Goal: Information Seeking & Learning: Compare options

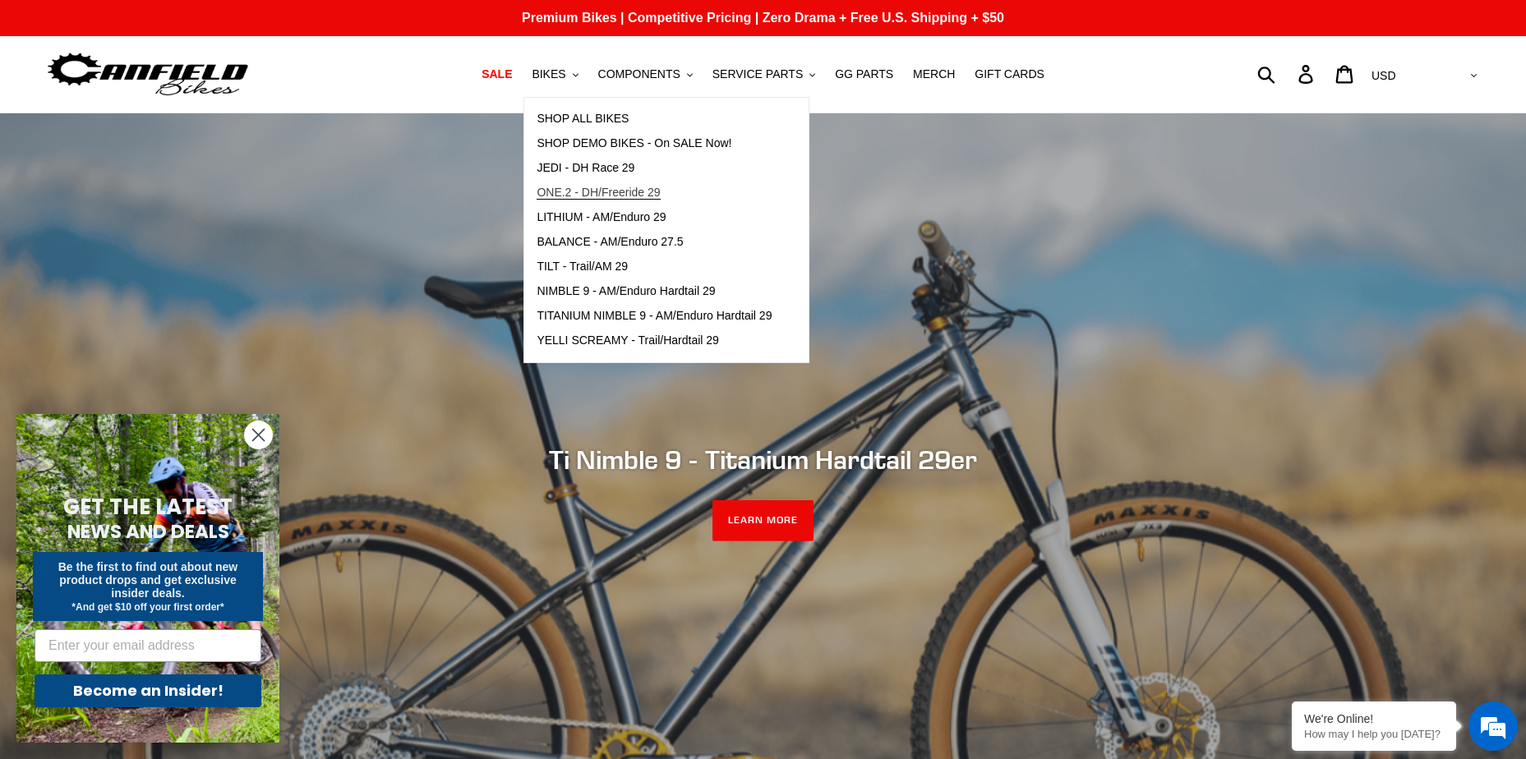
click at [605, 187] on span "ONE.2 - DH/Freeride 29" at bounding box center [598, 193] width 123 height 14
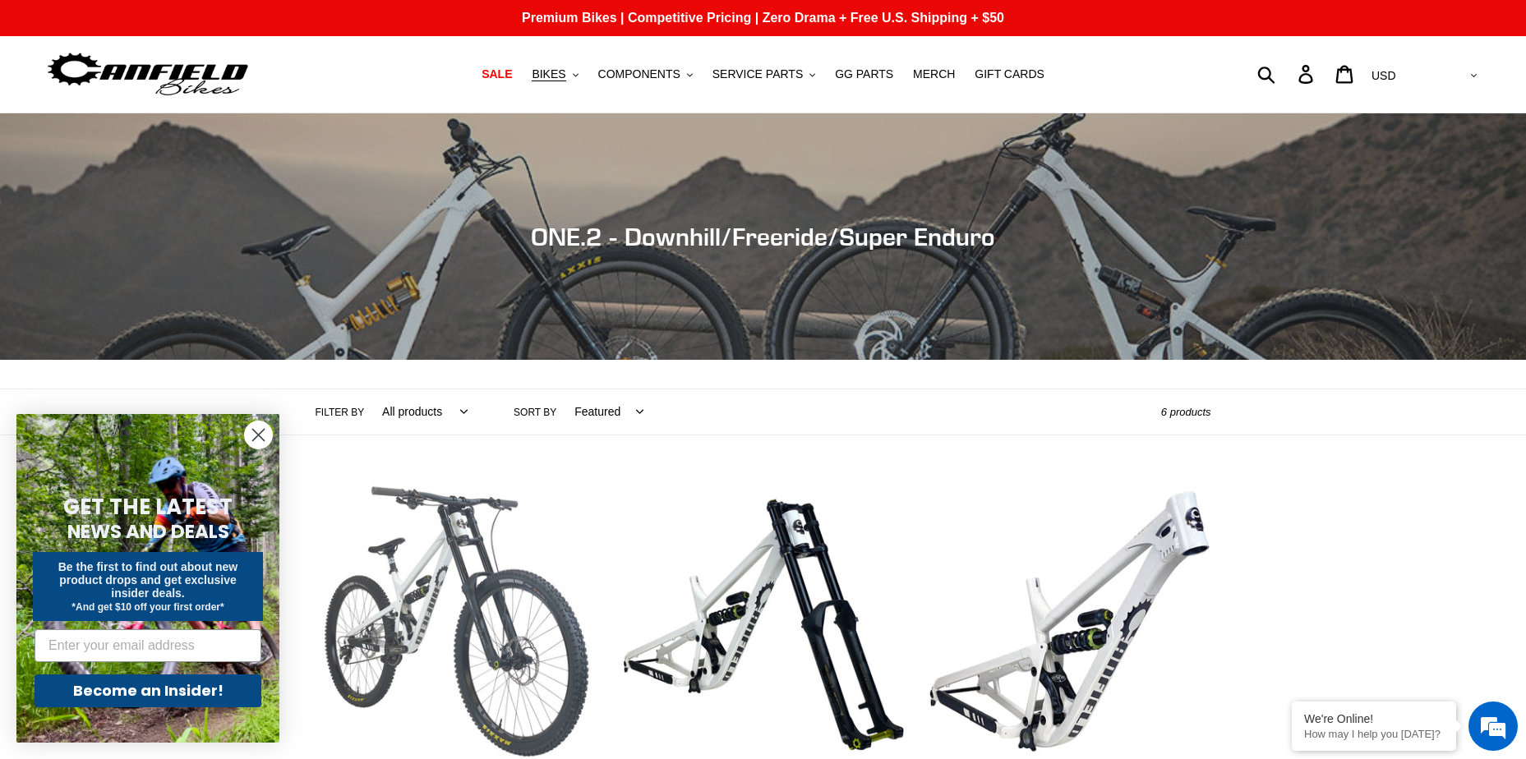
click at [486, 577] on link "ONE.2 DH - Complete Bike" at bounding box center [457, 673] width 282 height 385
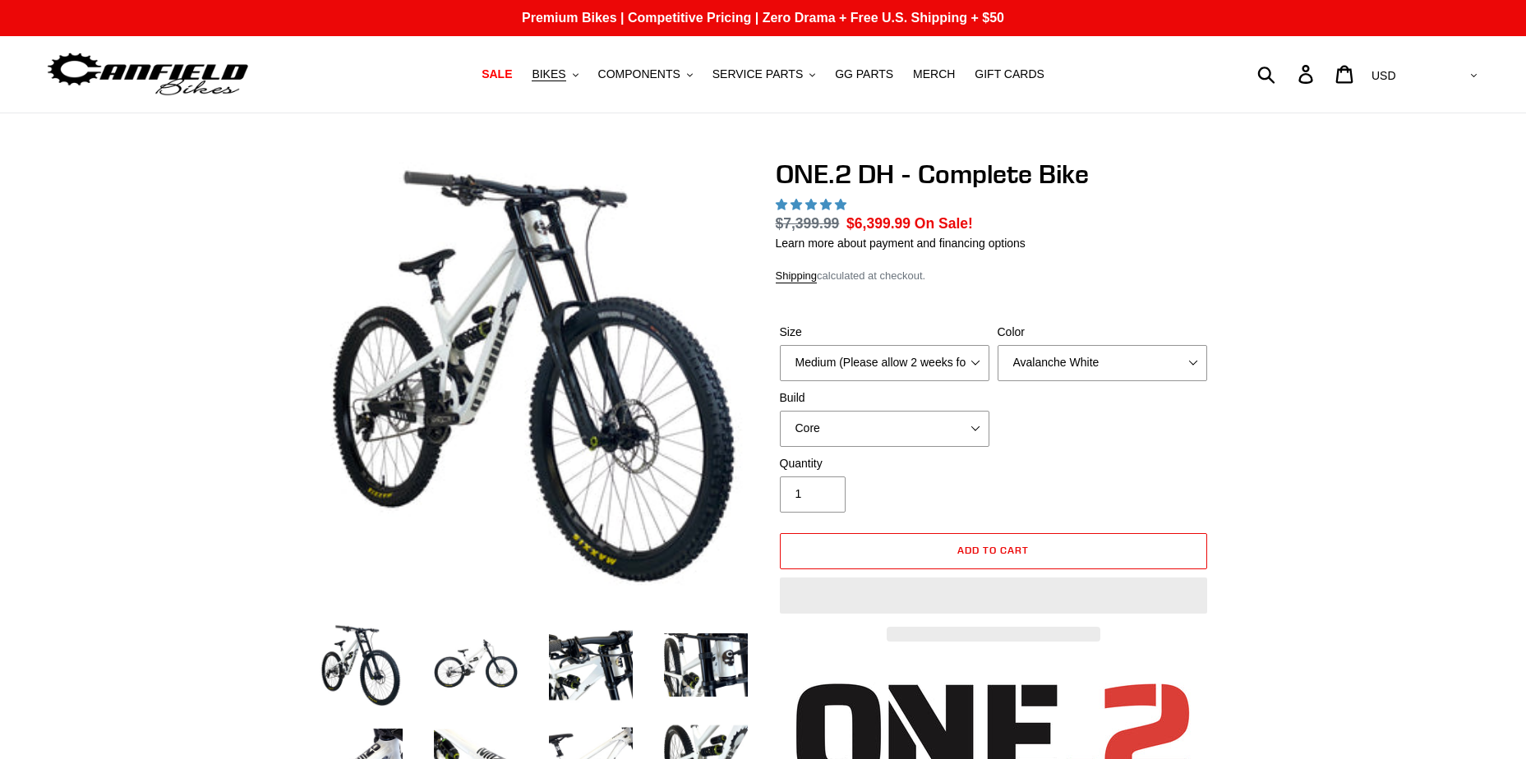
select select "highest-rating"
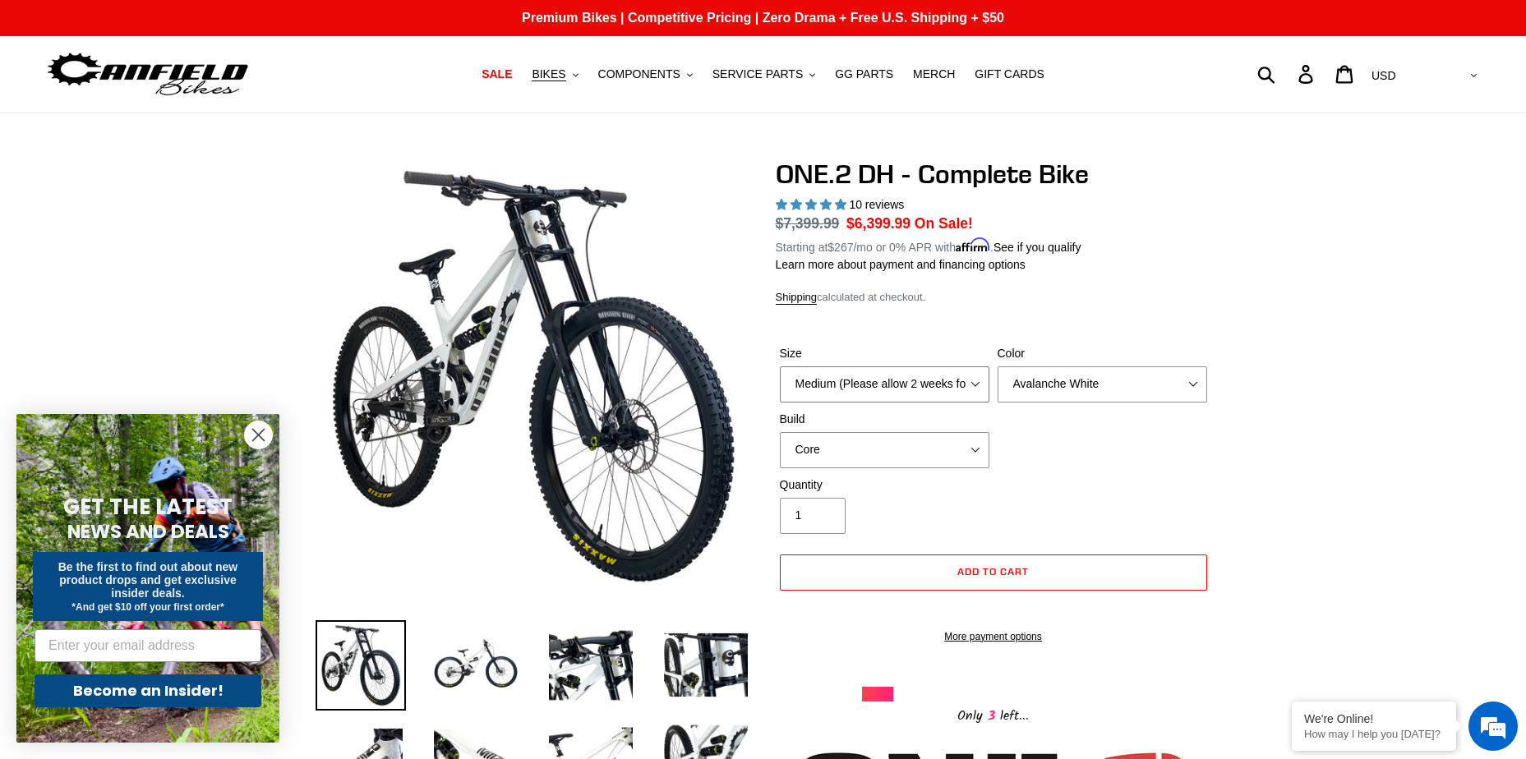
click at [977, 383] on select "Medium (Please allow 2 weeks for delivery) Large (Sold Out)" at bounding box center [885, 384] width 210 height 36
click at [1139, 422] on div "Size Medium (Please allow 2 weeks for delivery) Large (Sold Out) Color Avalanch…" at bounding box center [994, 410] width 436 height 131
click at [1139, 390] on select "Avalanche White Bentonite Grey" at bounding box center [1103, 384] width 210 height 36
click at [565, 77] on span "BIKES" at bounding box center [549, 74] width 34 height 14
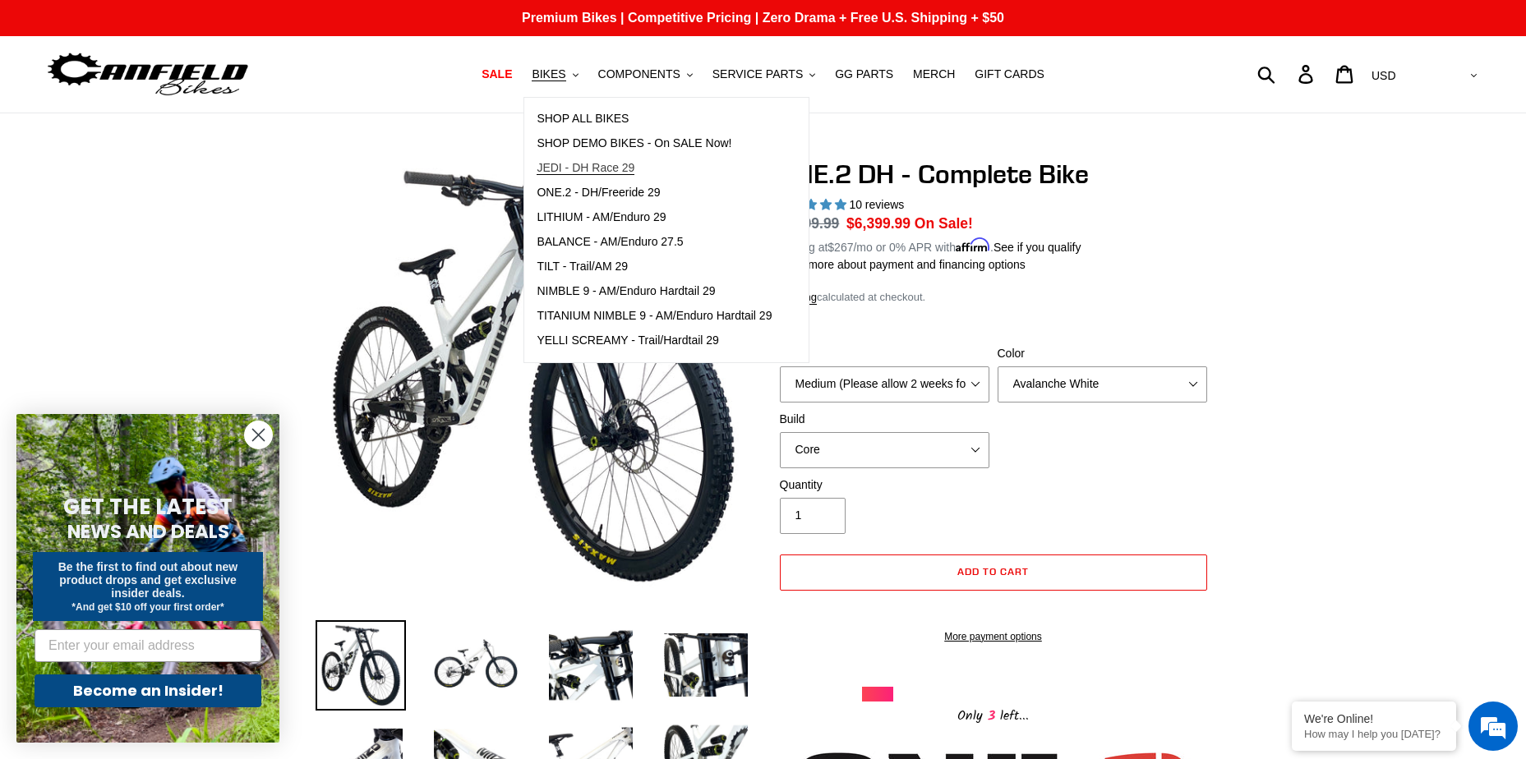
click at [634, 165] on span "JEDI - DH Race 29" at bounding box center [586, 168] width 98 height 14
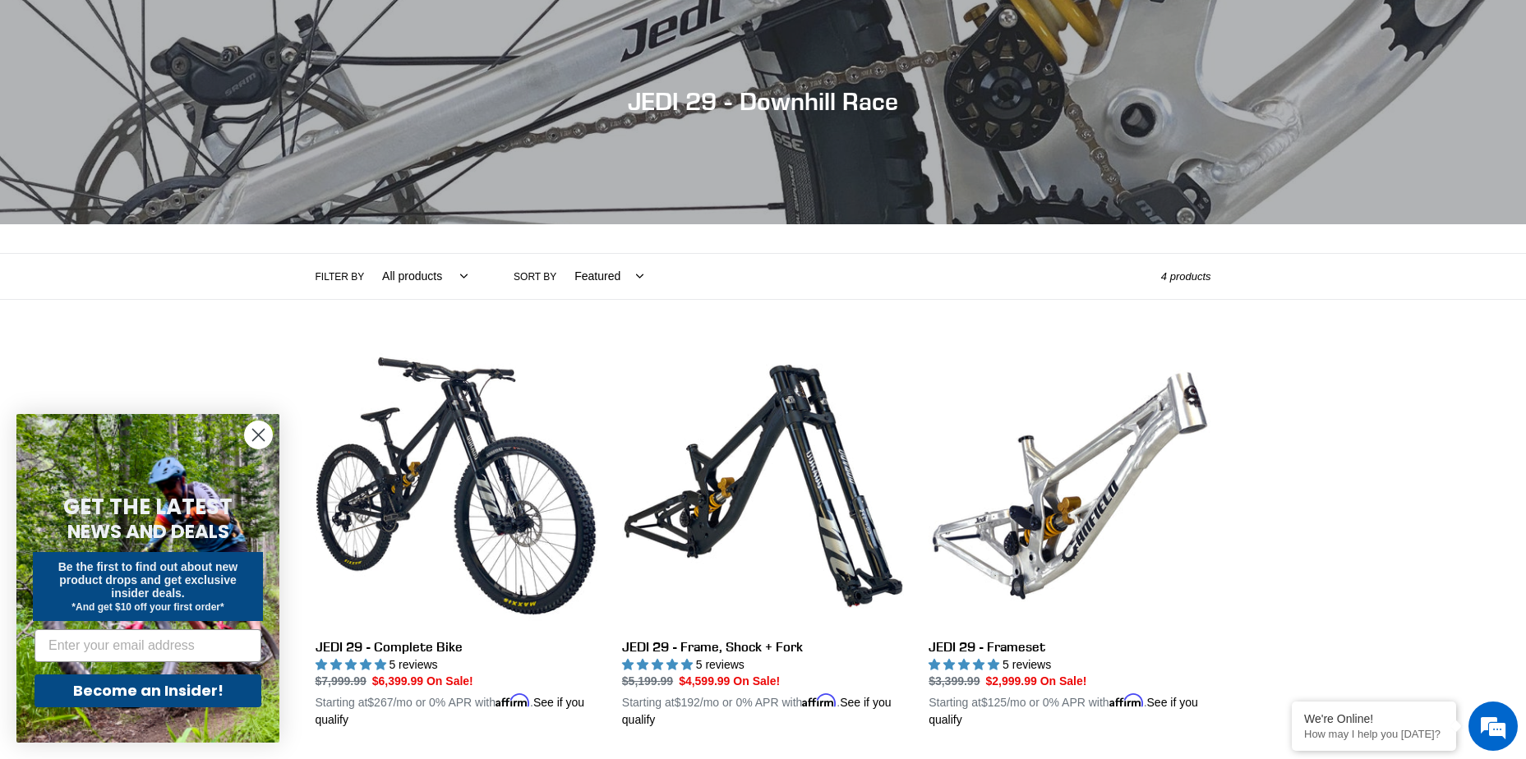
scroll to position [164, 0]
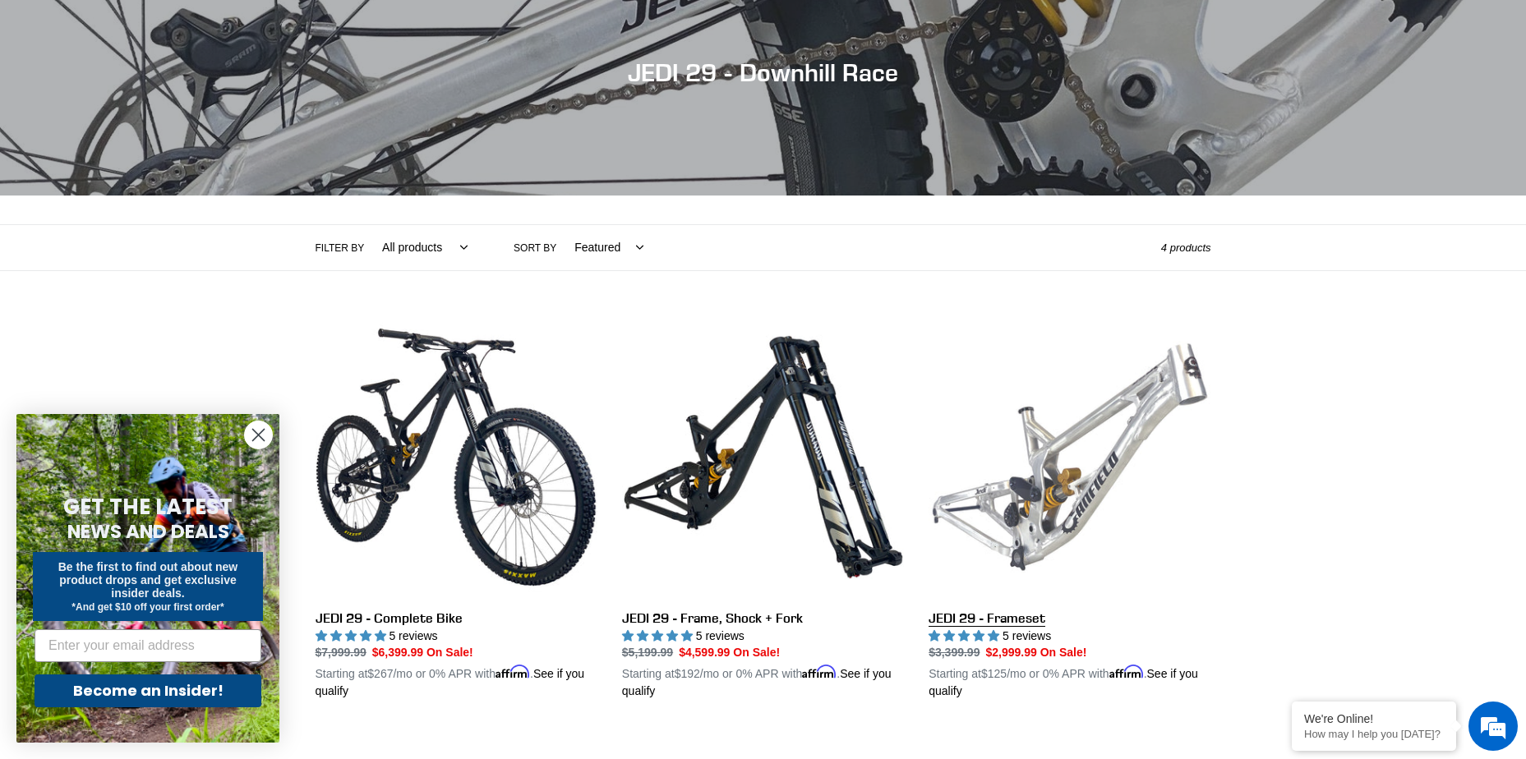
click at [1025, 501] on link "JEDI 29 - Frameset" at bounding box center [1070, 508] width 282 height 385
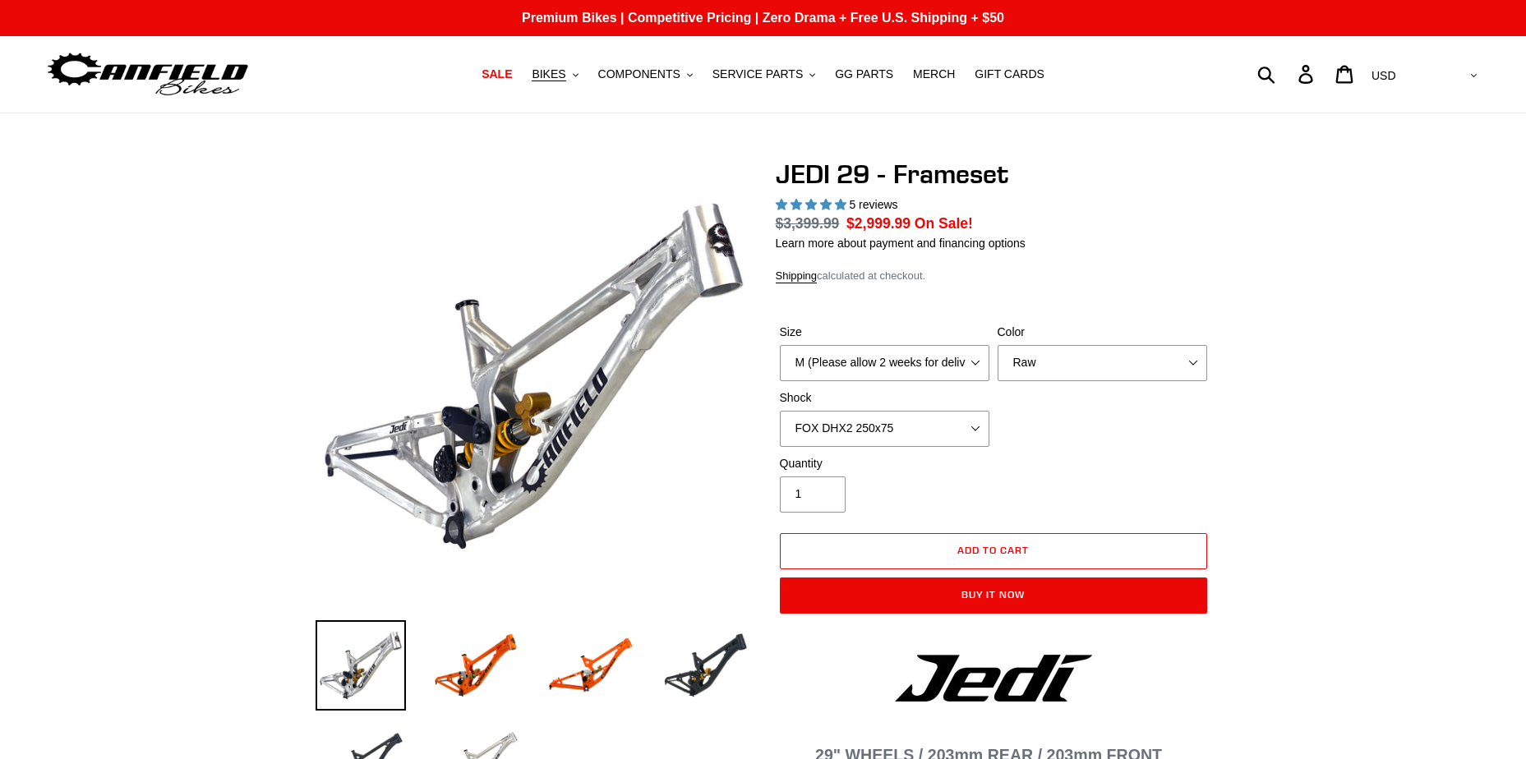
select select "highest-rating"
